Goal: Task Accomplishment & Management: Contribute content

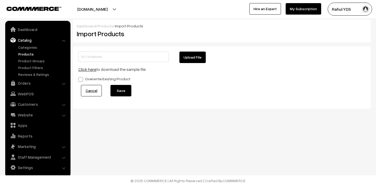
click at [29, 54] on link "Products" at bounding box center [43, 53] width 52 height 5
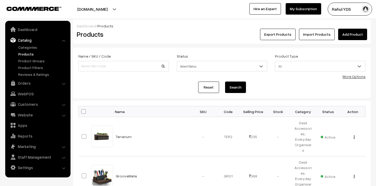
click at [347, 38] on link "Add Product" at bounding box center [352, 34] width 29 height 11
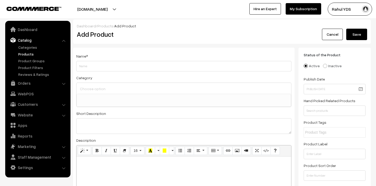
select select
click at [105, 70] on input "Weight" at bounding box center [183, 66] width 215 height 10
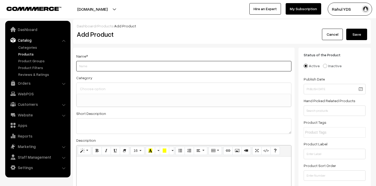
paste input "T-Shirt Black with Tipping"
type input "T-Shirt Black with Tipping"
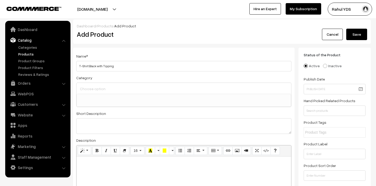
click at [107, 89] on input at bounding box center [184, 89] width 210 height 8
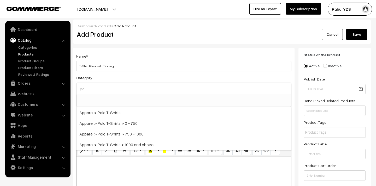
type input "polo"
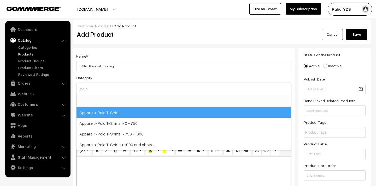
select select "49"
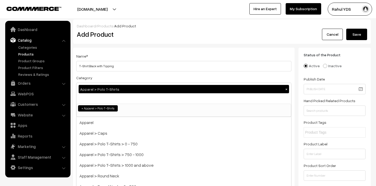
click at [328, 33] on link "Cancel" at bounding box center [332, 34] width 21 height 11
